Goal: Transaction & Acquisition: Subscribe to service/newsletter

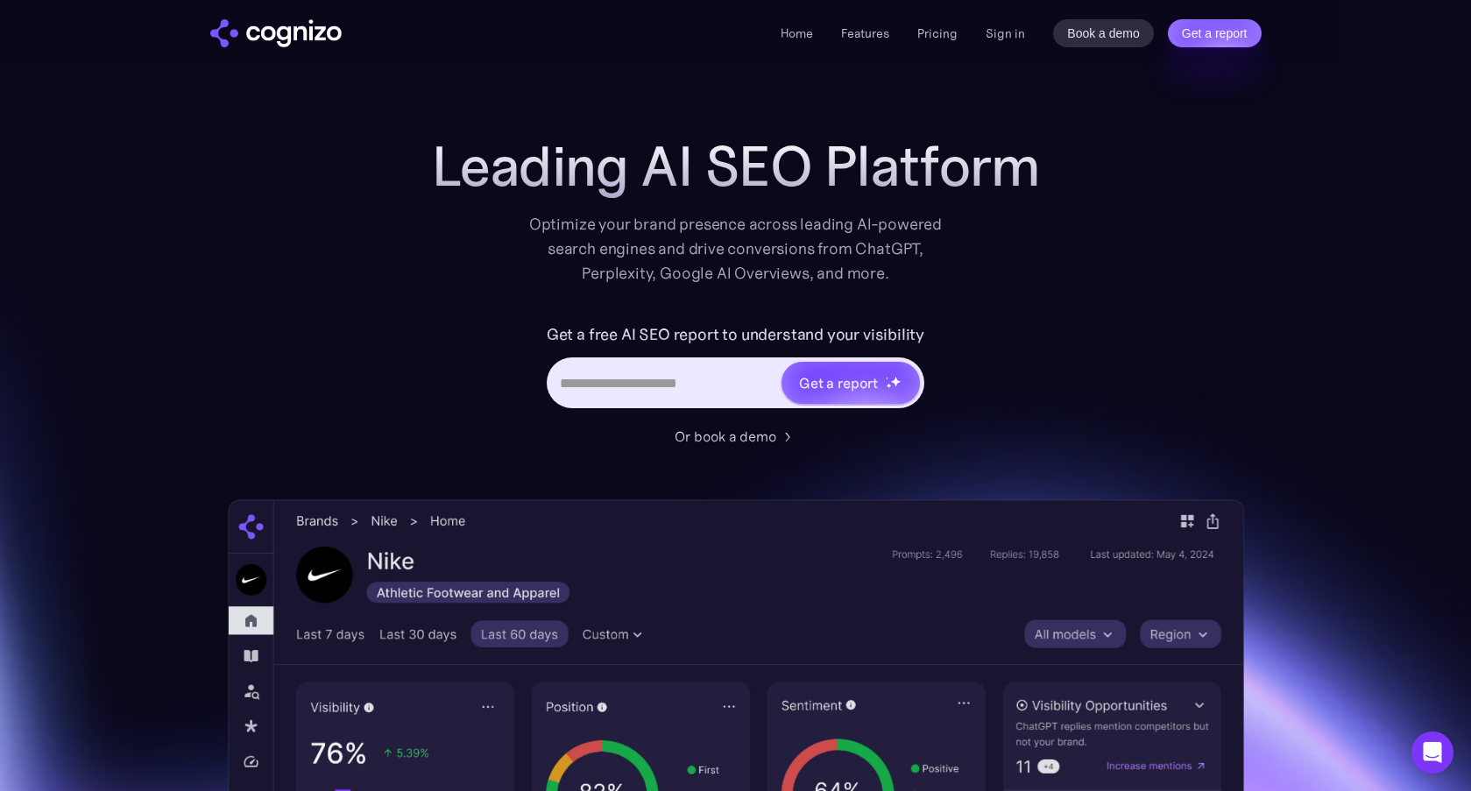
click at [953, 41] on li "Pricing" at bounding box center [937, 33] width 40 height 21
click at [951, 37] on link "Pricing" at bounding box center [937, 33] width 40 height 16
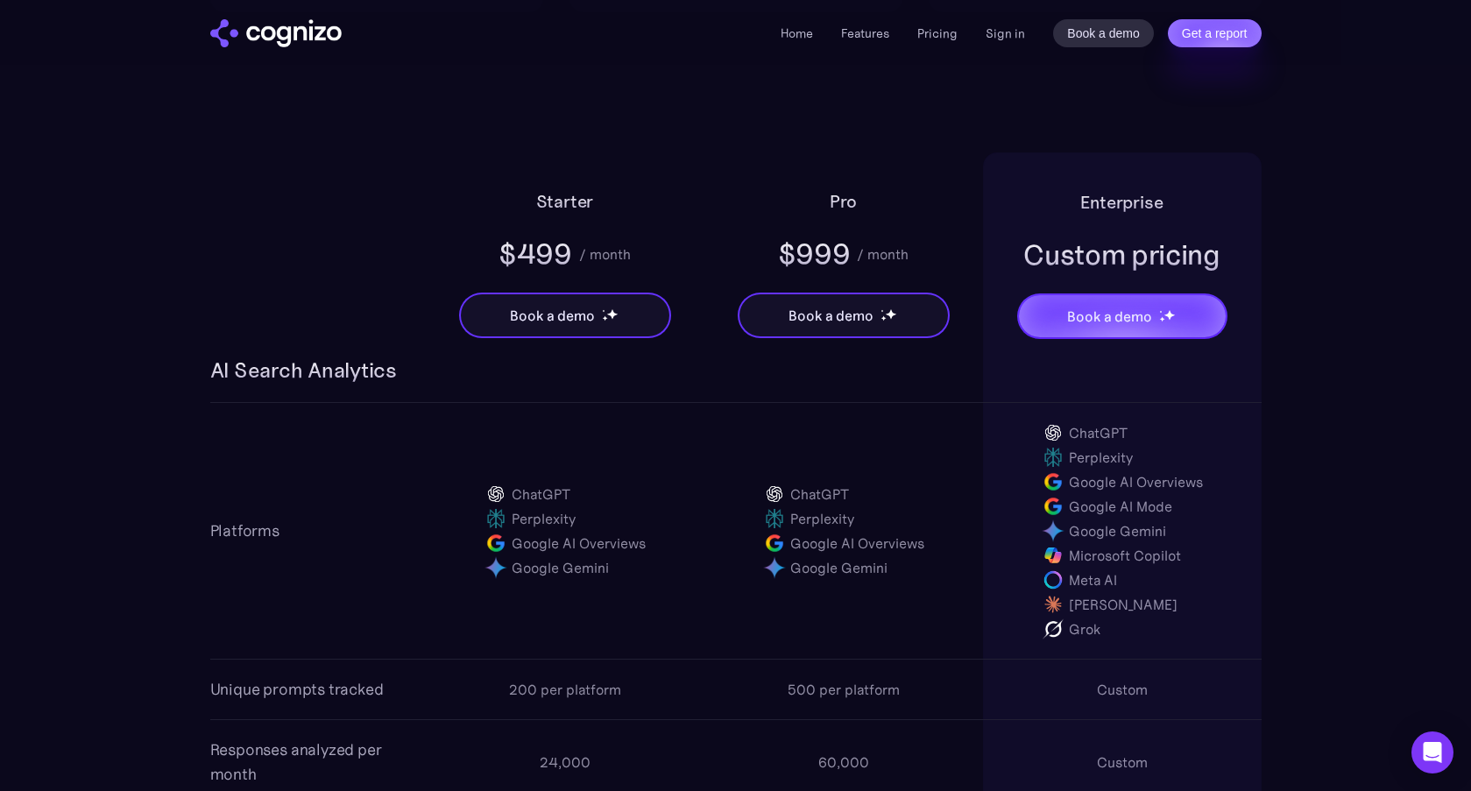
scroll to position [1139, 0]
